Goal: Task Accomplishment & Management: Use online tool/utility

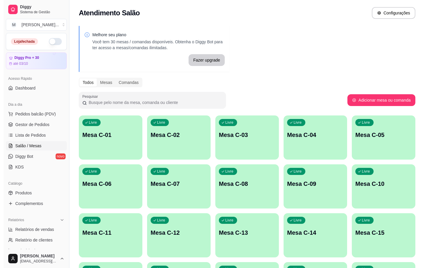
scroll to position [88, 0]
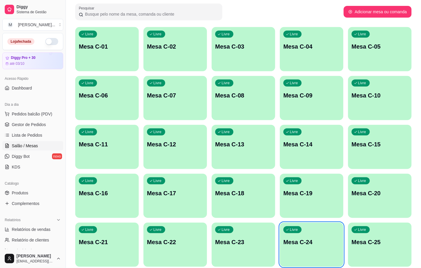
click at [175, 226] on div "Livre Mesa C-22" at bounding box center [176, 240] width 64 height 37
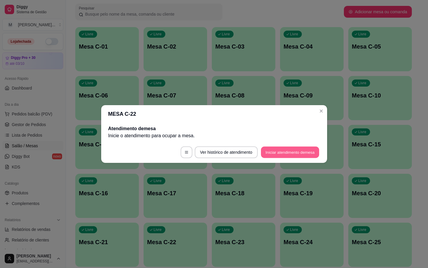
click at [297, 150] on button "Iniciar atendimento de mesa" at bounding box center [290, 151] width 58 height 11
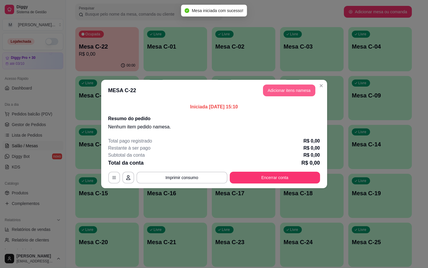
click at [279, 90] on button "Adicionar itens na mesa" at bounding box center [289, 90] width 52 height 12
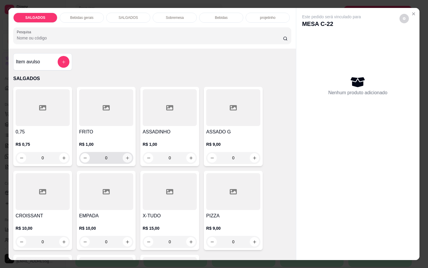
click at [125, 156] on icon "increase-product-quantity" at bounding box center [127, 158] width 4 height 4
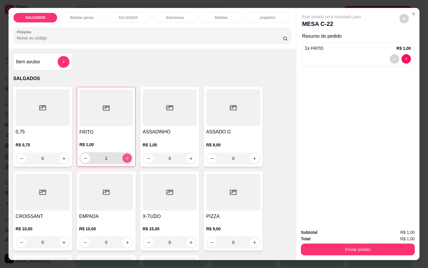
click at [125, 156] on icon "increase-product-quantity" at bounding box center [127, 158] width 4 height 4
type input "5"
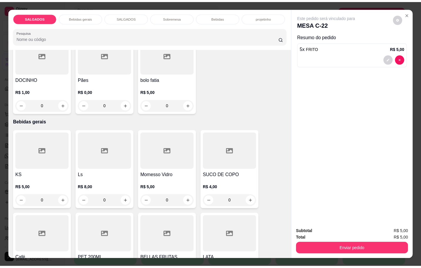
scroll to position [309, 0]
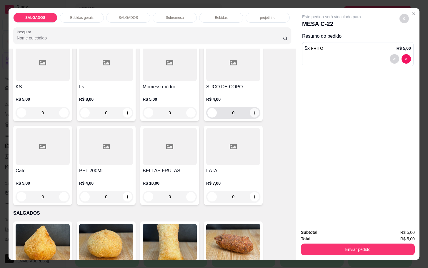
click at [250, 108] on button "increase-product-quantity" at bounding box center [254, 112] width 9 height 9
type input "1"
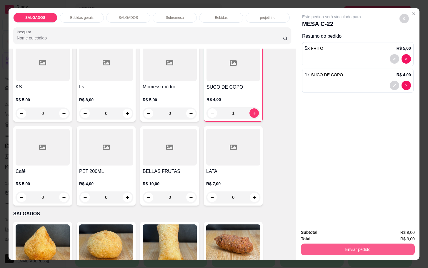
click at [346, 252] on button "Enviar pedido" at bounding box center [358, 249] width 114 height 12
click at [387, 227] on button "Enviar pedido" at bounding box center [398, 231] width 33 height 11
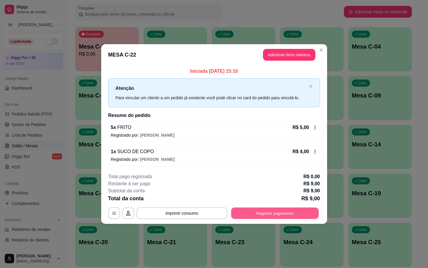
click at [283, 213] on button "Registrar pagamento" at bounding box center [275, 212] width 88 height 11
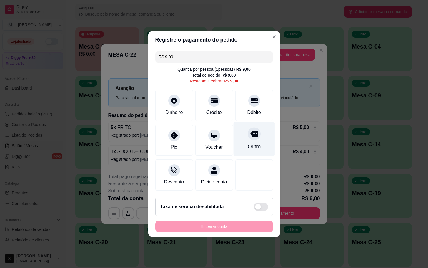
click at [249, 143] on div "Outro" at bounding box center [253, 147] width 13 height 8
type input "R$ 0,00"
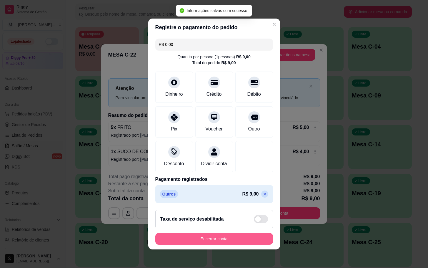
click at [199, 238] on button "Encerrar conta" at bounding box center [214, 239] width 118 height 12
